Goal: Task Accomplishment & Management: Complete application form

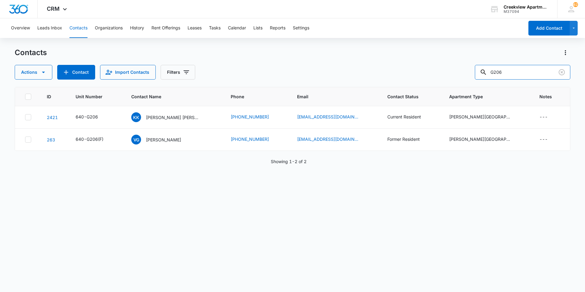
drag, startPoint x: 520, startPoint y: 73, endPoint x: 477, endPoint y: 72, distance: 42.9
click at [477, 72] on div "Actions Contact Import Contacts Filters G206" at bounding box center [293, 72] width 556 height 15
type input "h303"
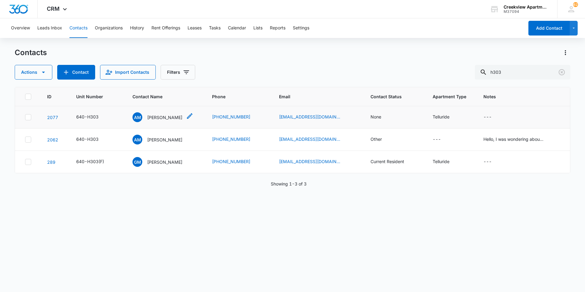
click at [172, 116] on p "[PERSON_NAME]" at bounding box center [164, 117] width 35 height 6
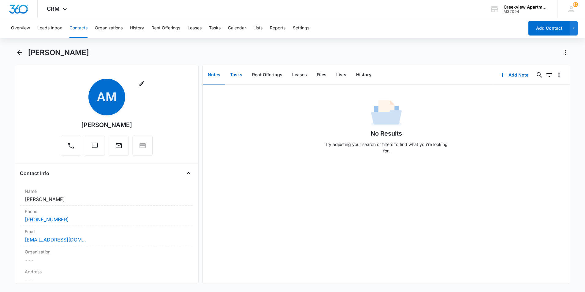
click at [231, 71] on button "Tasks" at bounding box center [236, 74] width 22 height 19
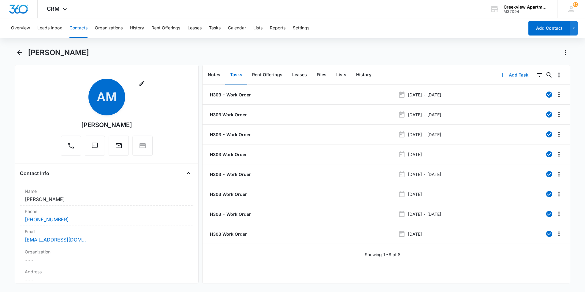
click at [513, 73] on button "Add Task" at bounding box center [514, 75] width 40 height 15
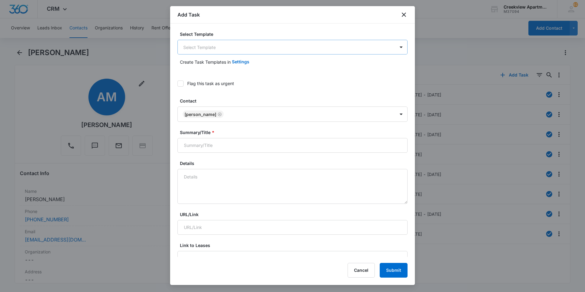
click at [218, 44] on body "CRM Apps Reputation Websites Forms CRM Email Social Content Files Brand AI Assi…" at bounding box center [292, 146] width 585 height 292
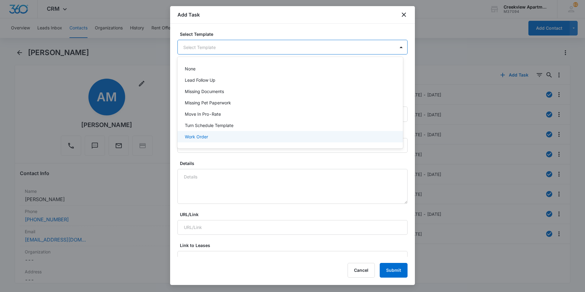
click at [201, 136] on p "Work Order" at bounding box center [196, 136] width 23 height 6
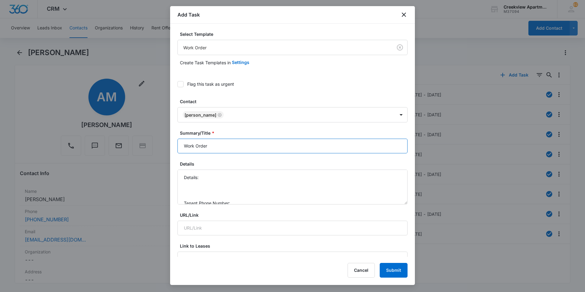
click at [181, 145] on input "Work Order" at bounding box center [292, 146] width 230 height 15
type input "H303 - Work Order"
click at [216, 177] on textarea "Details: Tenant Phone Number: Call Before:" at bounding box center [292, 187] width 230 height 35
click at [272, 180] on textarea "Details: Shower drain is not staying open Tenant Phone Number: Call Before:" at bounding box center [292, 187] width 230 height 35
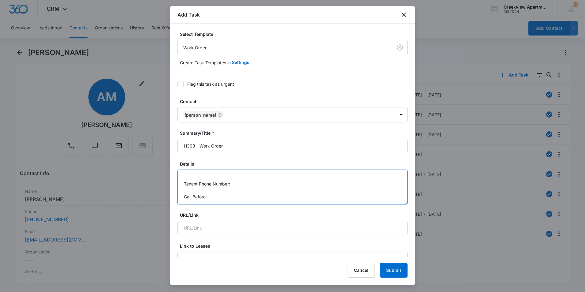
click at [267, 188] on textarea "Details: Shower drain is not staying open, shower also needs to be snaked pleas…" at bounding box center [292, 187] width 230 height 35
click at [267, 186] on textarea "Details: Shower drain is not staying open, shower also needs to be snaked pleas…" at bounding box center [292, 187] width 230 height 35
click at [250, 199] on textarea "Details: Shower drain is not staying open, shower also needs to be snaked pleas…" at bounding box center [292, 187] width 230 height 35
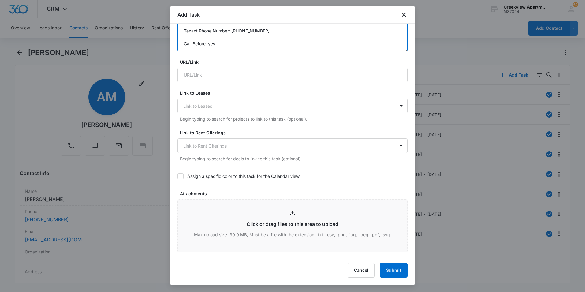
scroll to position [275, 0]
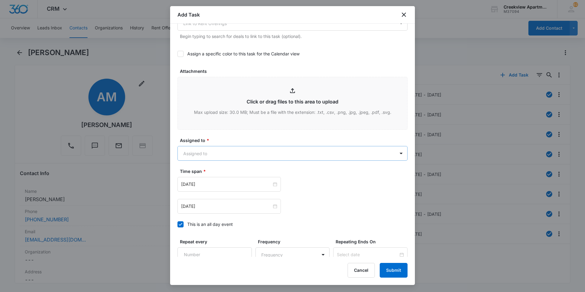
type textarea "Details: Shower drain is not staying open, shower also needs to be snaked pleas…"
click at [253, 154] on body "CRM Apps Reputation Websites Forms CRM Email Social Content Files Brand AI Assi…" at bounding box center [292, 146] width 585 height 292
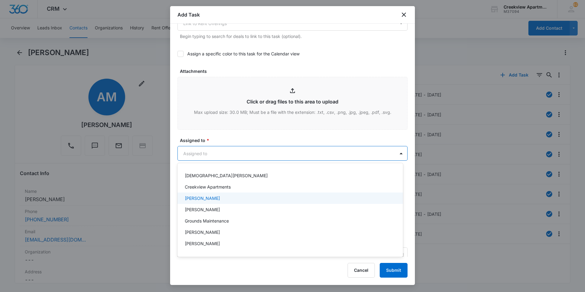
scroll to position [31, 0]
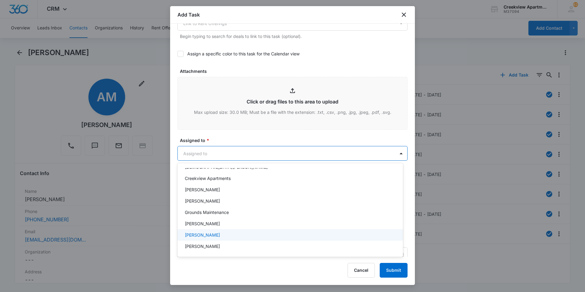
click at [200, 233] on p "[PERSON_NAME]" at bounding box center [202, 235] width 35 height 6
click at [260, 141] on div at bounding box center [292, 146] width 585 height 292
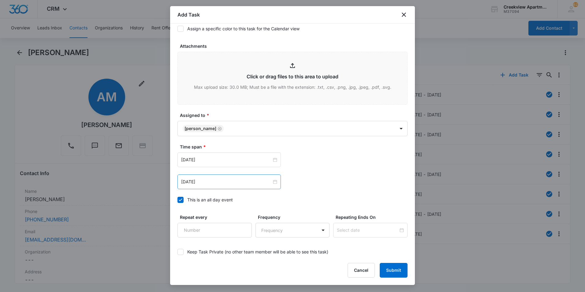
scroll to position [333, 0]
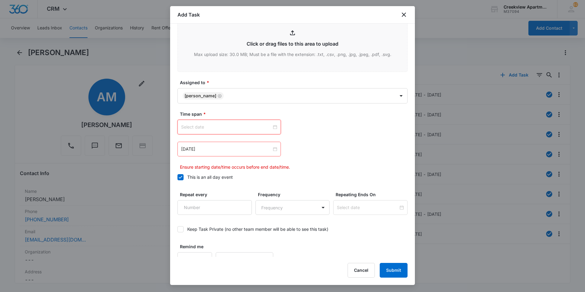
click at [269, 126] on input at bounding box center [226, 127] width 91 height 7
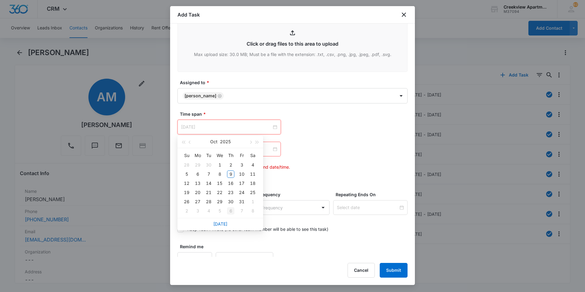
type input "[DATE]"
click at [226, 223] on link "[DATE]" at bounding box center [220, 223] width 14 height 5
type input "[DATE]"
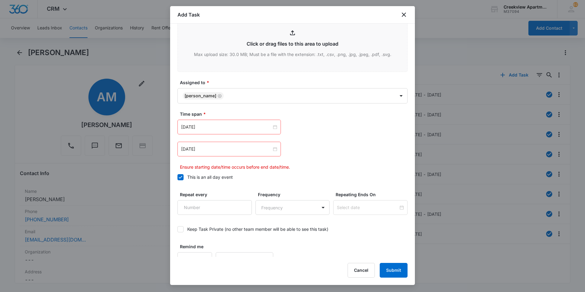
click at [322, 139] on div "[DATE] [DATE] Su Mo Tu We Th Fr Sa 28 29 30 1 2 3 4 5 6 7 8 9 10 11 12 13 14 15…" at bounding box center [292, 145] width 230 height 50
click at [263, 146] on input "[DATE]" at bounding box center [226, 149] width 91 height 7
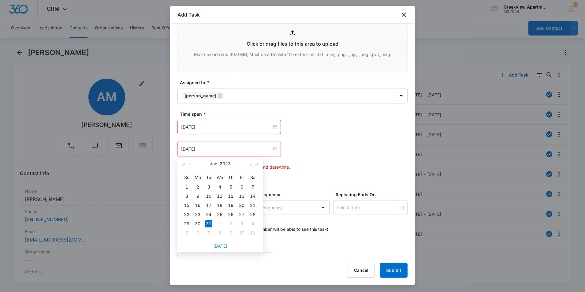
click at [218, 248] on link "[DATE]" at bounding box center [220, 245] width 14 height 5
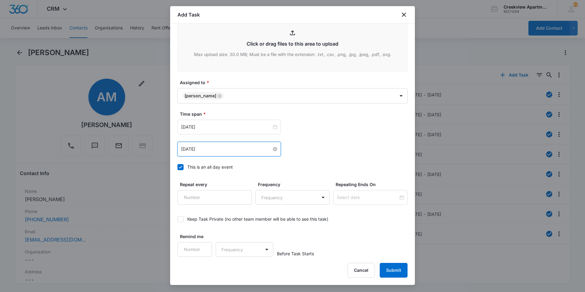
click at [221, 151] on input "[DATE]" at bounding box center [226, 149] width 91 height 7
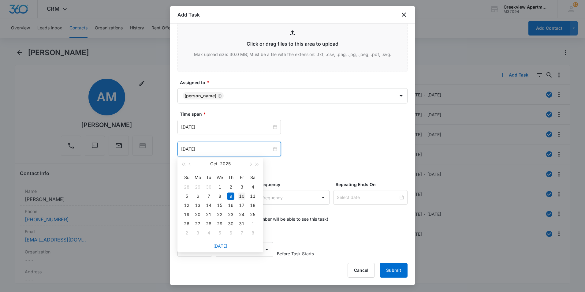
type input "[DATE]"
click at [244, 195] on div "10" at bounding box center [241, 195] width 7 height 7
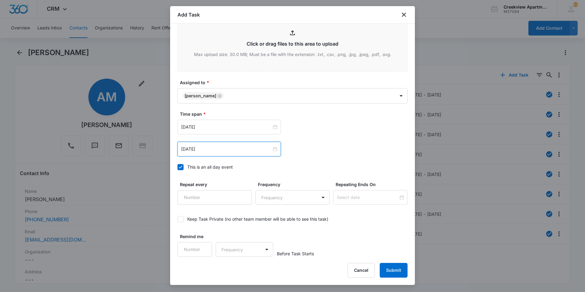
click at [380, 266] on div "Cancel Submit" at bounding box center [378, 270] width 60 height 15
click at [384, 269] on button "Submit" at bounding box center [394, 270] width 28 height 15
